Goal: Transaction & Acquisition: Purchase product/service

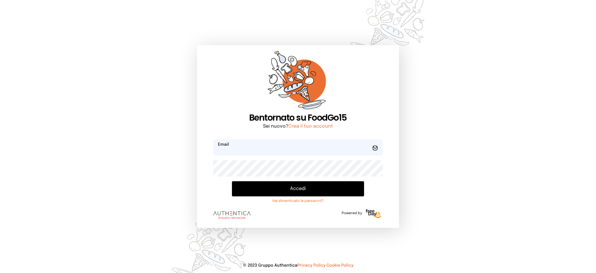
type input "**********"
click at [309, 186] on button "Accedi" at bounding box center [298, 188] width 132 height 15
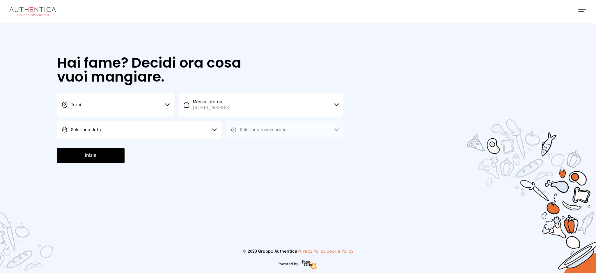
click at [138, 132] on button "Seleziona data" at bounding box center [139, 129] width 164 height 17
click at [145, 146] on li "[DATE], [DATE]" at bounding box center [139, 146] width 164 height 15
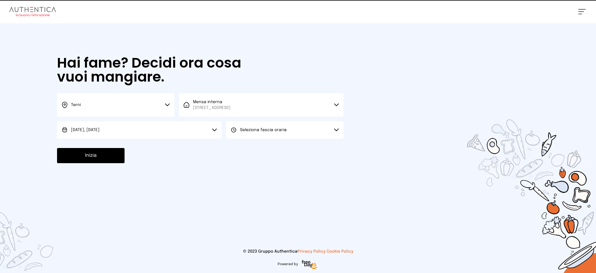
click at [266, 126] on button "Seleziona fascia oraria" at bounding box center [284, 129] width 117 height 17
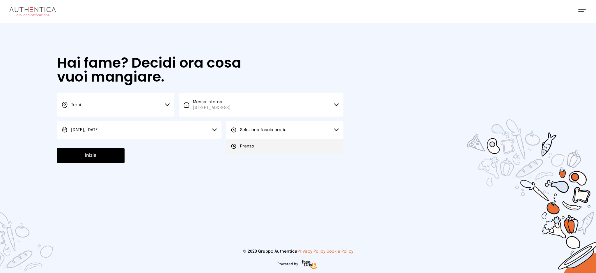
click at [274, 150] on li "Pranzo" at bounding box center [284, 146] width 117 height 15
click at [94, 157] on button "Inizia" at bounding box center [91, 155] width 68 height 15
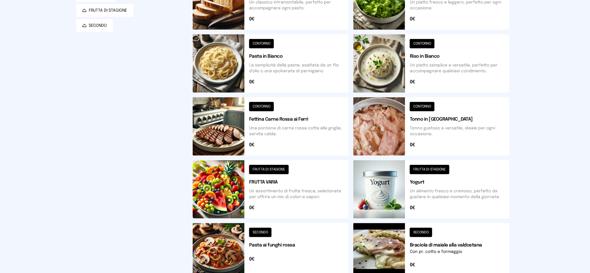
scroll to position [9, 0]
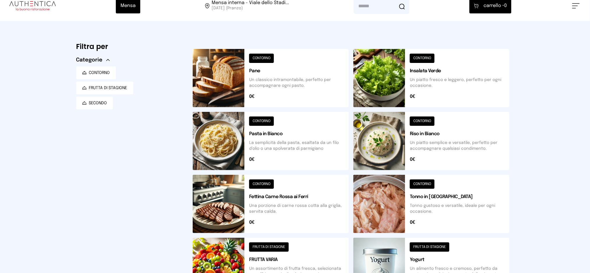
click at [429, 139] on button at bounding box center [431, 141] width 156 height 58
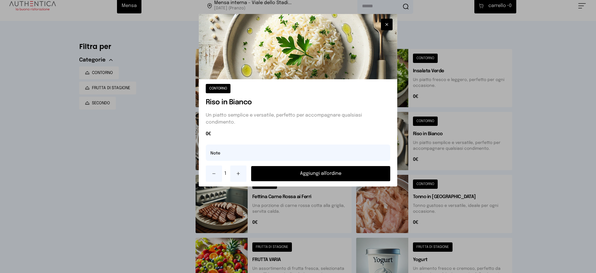
click at [335, 173] on button "Aggiungi all'ordine" at bounding box center [320, 173] width 139 height 15
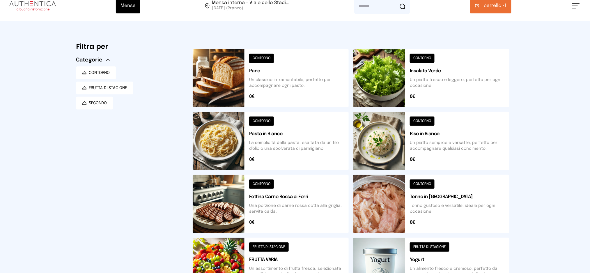
click at [224, 205] on button at bounding box center [271, 204] width 156 height 58
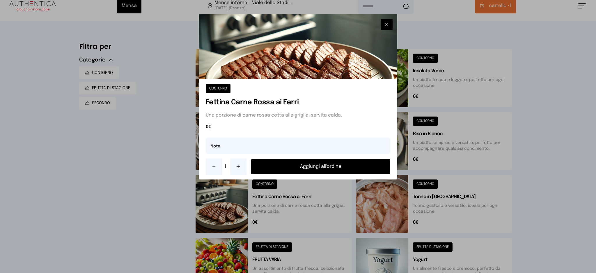
click at [346, 169] on button "Aggiungi all'ordine" at bounding box center [320, 166] width 139 height 15
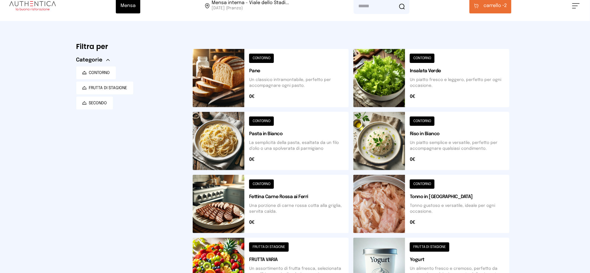
click at [505, 7] on span "carrello • 2" at bounding box center [495, 5] width 23 height 7
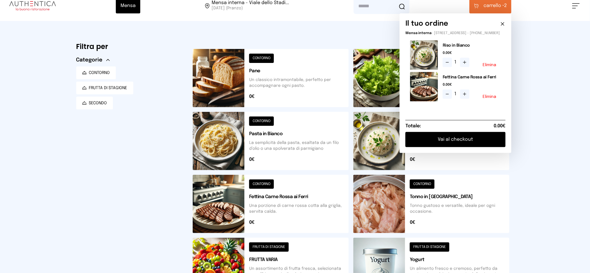
click at [457, 143] on button "Vai al checkout" at bounding box center [456, 139] width 100 height 15
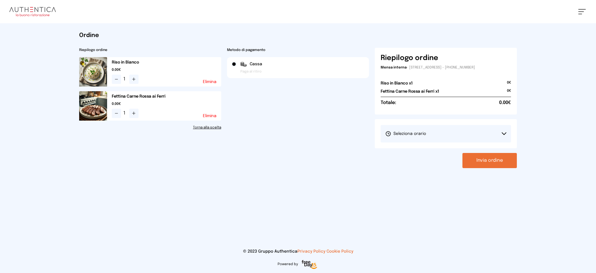
click at [423, 131] on span "Seleziona orario" at bounding box center [405, 134] width 41 height 6
click at [422, 156] on li "1° Turno (13:00 - 15:00)" at bounding box center [446, 149] width 130 height 15
click at [495, 168] on div "Ordine Riepilogo ordine Riso in Bianco 0.00€ 1 Elimina Fettina Carne Rossa ai F…" at bounding box center [298, 99] width 447 height 153
click at [500, 161] on button "Invia ordine" at bounding box center [490, 160] width 54 height 15
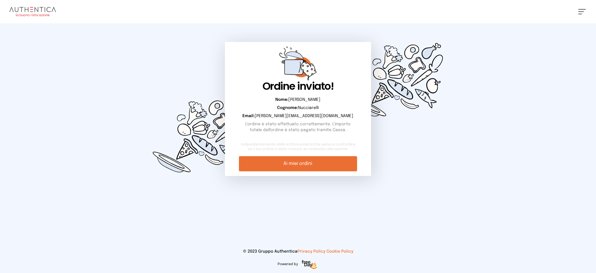
click at [324, 155] on div "Indipendentemente dalla notifica email potrai sempre controllare se il tuo ordi…" at bounding box center [298, 156] width 118 height 29
click at [322, 170] on link "Ai miei ordini" at bounding box center [298, 163] width 118 height 15
